Goal: Complete application form

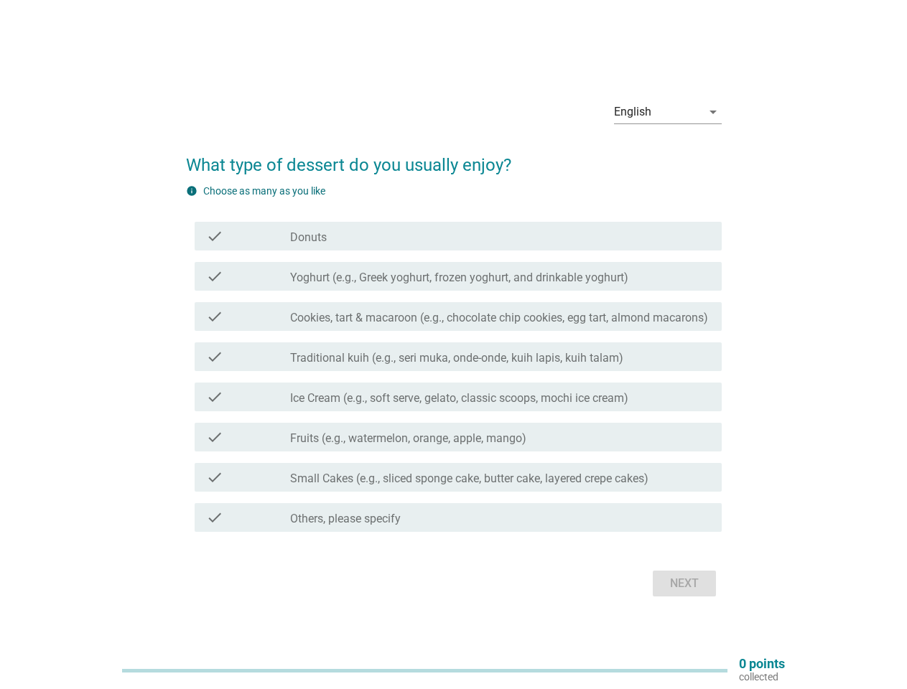
click at [454, 345] on div "check check_box_outline_blank Traditional kuih (e.g., seri muka, onde-onde, kui…" at bounding box center [458, 357] width 527 height 29
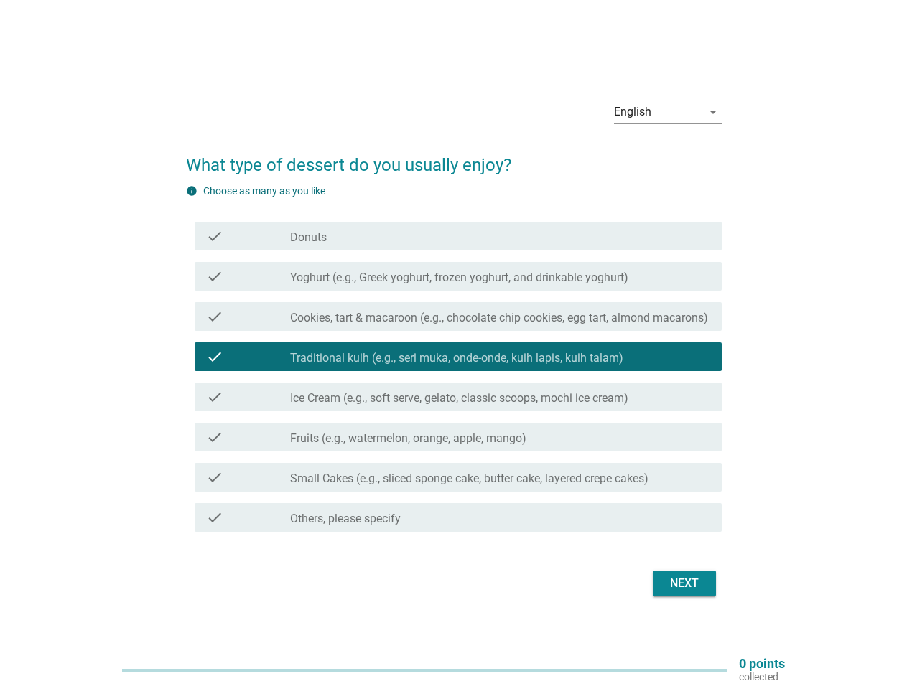
click at [668, 112] on div "English" at bounding box center [658, 112] width 88 height 23
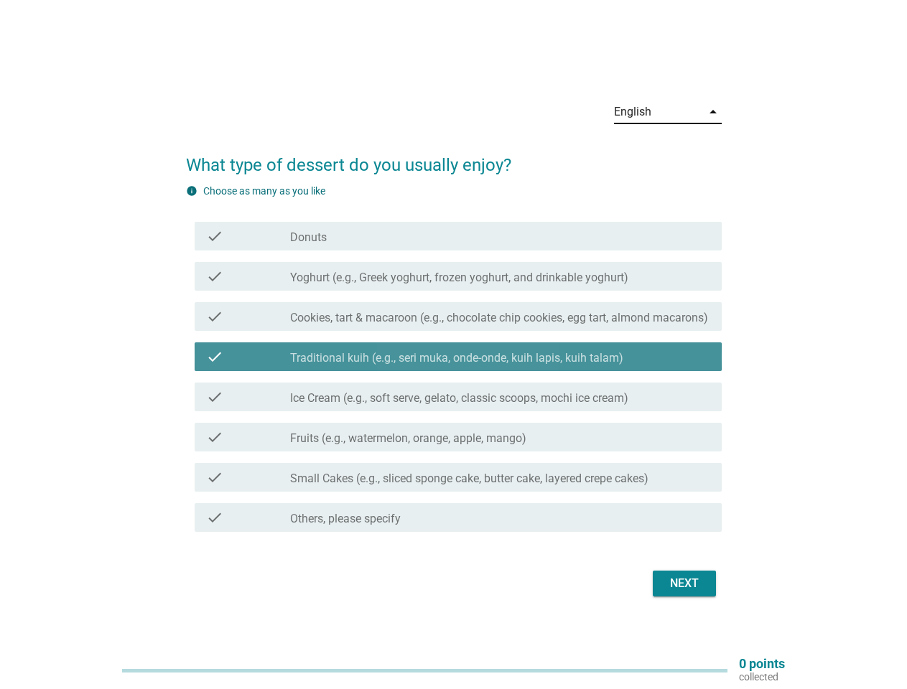
click at [454, 360] on label "Traditional kuih (e.g., seri muka, onde-onde, kuih lapis, kuih talam)" at bounding box center [456, 358] width 333 height 14
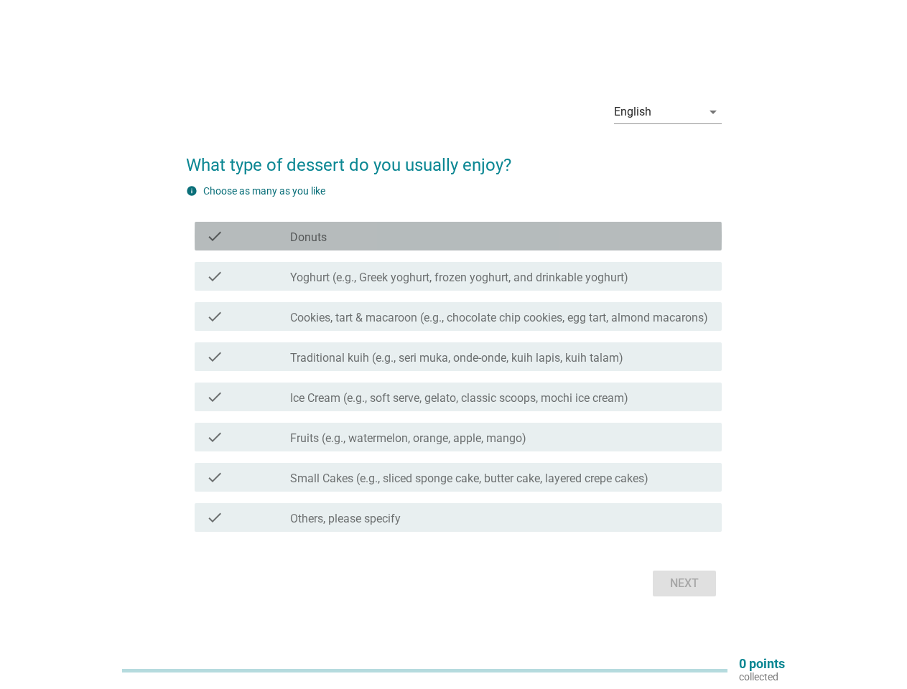
click at [458, 236] on div "check_box_outline_blank Donuts" at bounding box center [500, 236] width 420 height 17
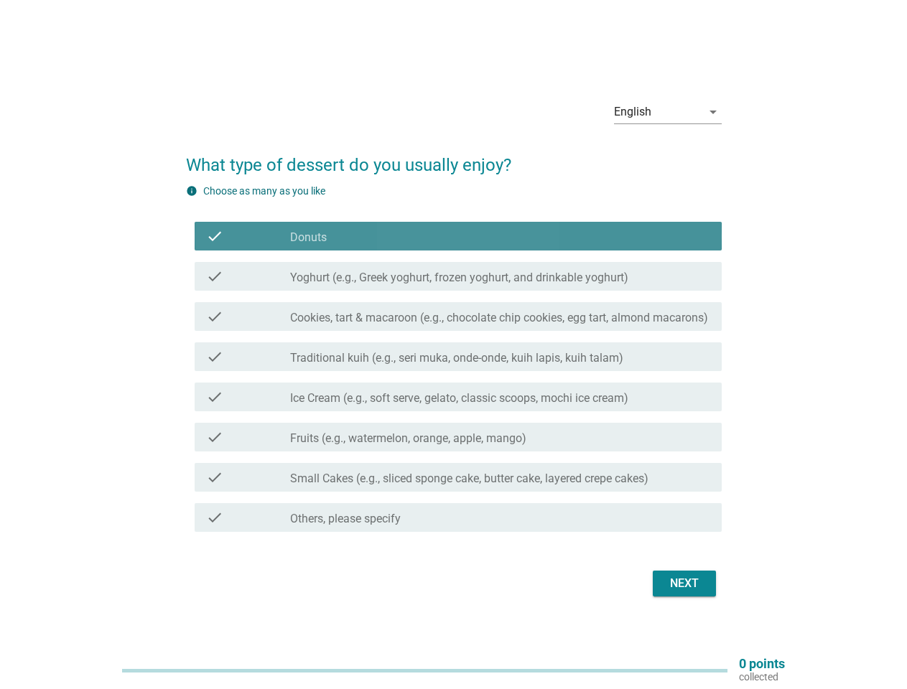
click at [458, 236] on div "check_box_outline_blank Donuts" at bounding box center [500, 236] width 420 height 17
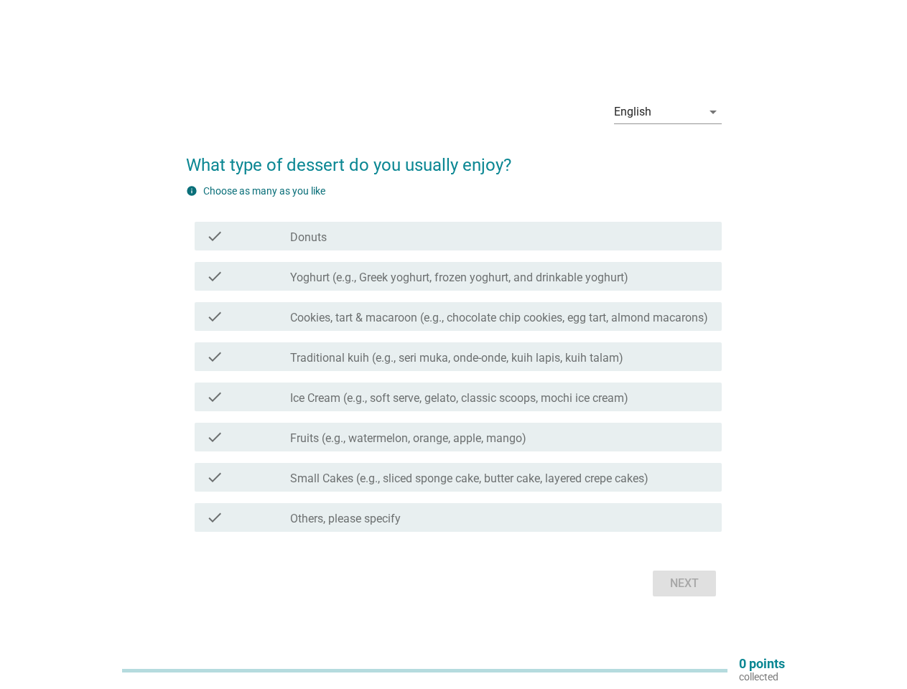
click at [308, 238] on label "Donuts" at bounding box center [308, 238] width 37 height 14
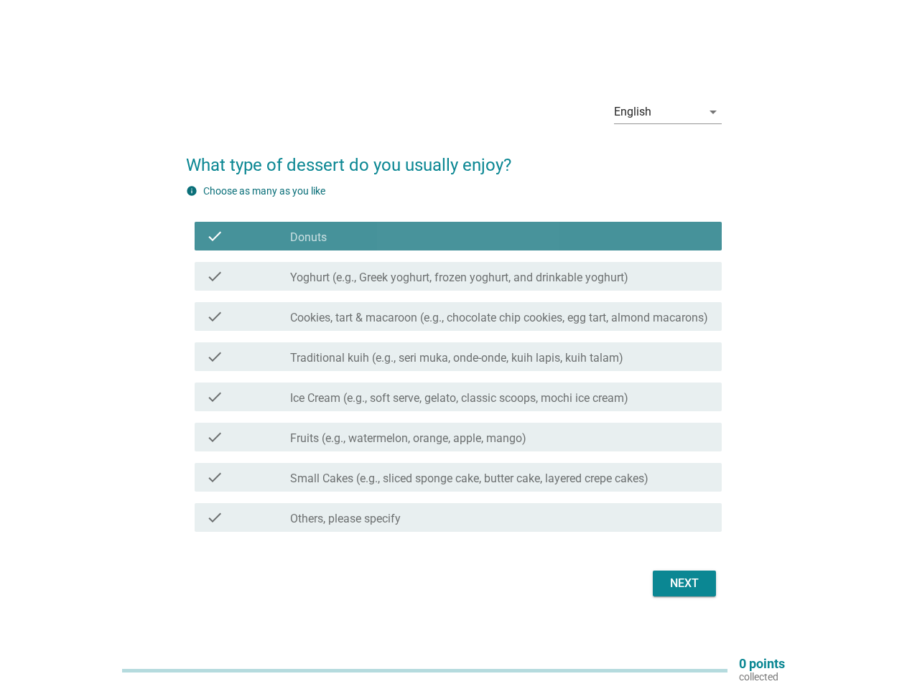
click at [308, 238] on label "Donuts" at bounding box center [308, 238] width 37 height 14
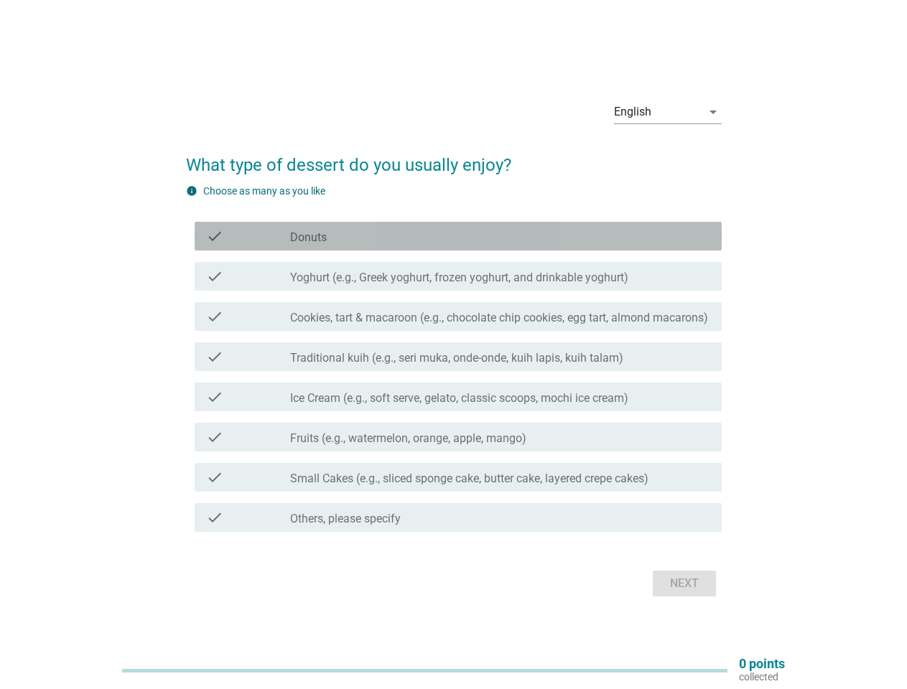
click at [458, 276] on label "Yoghurt (e.g., Greek yoghurt, frozen yoghurt, and drinkable yoghurt)" at bounding box center [459, 278] width 338 height 14
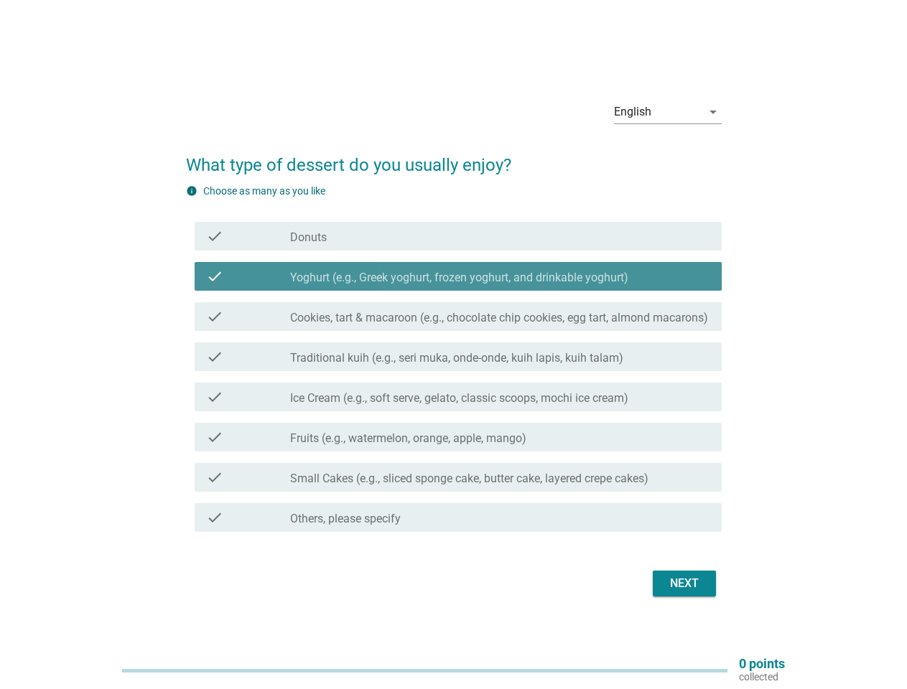
click at [458, 276] on label "Yoghurt (e.g., Greek yoghurt, frozen yoghurt, and drinkable yoghurt)" at bounding box center [459, 278] width 338 height 14
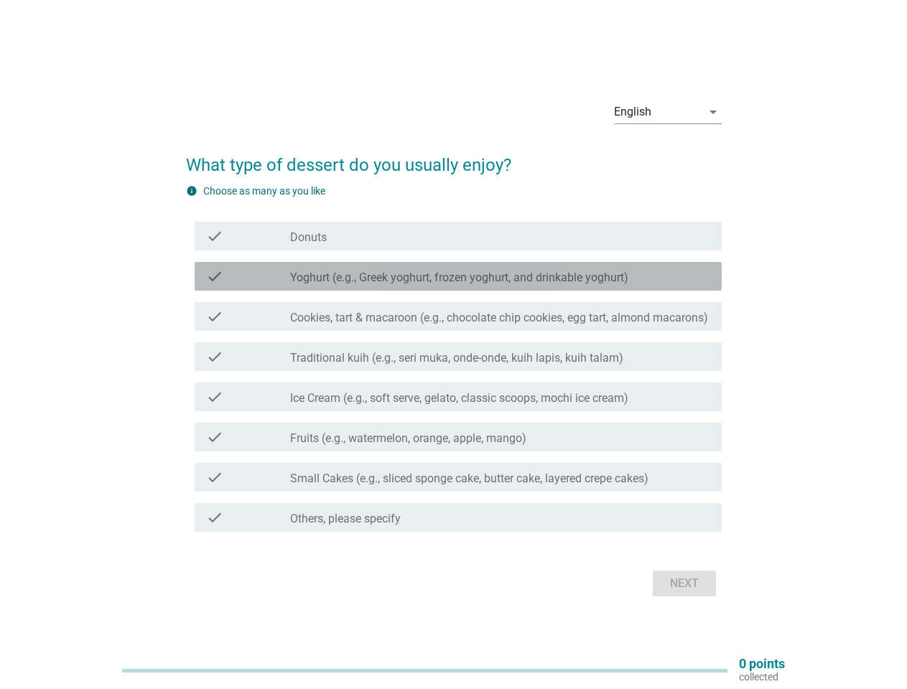
click at [460, 278] on label "Yoghurt (e.g., Greek yoghurt, frozen yoghurt, and drinkable yoghurt)" at bounding box center [459, 278] width 338 height 14
